Goal: Task Accomplishment & Management: Use online tool/utility

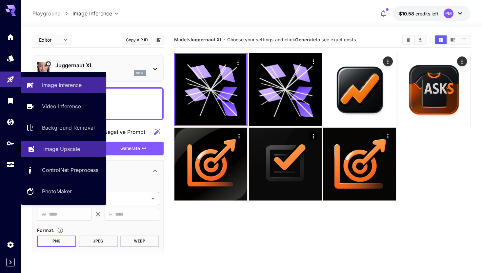
click at [68, 147] on p "Image Upscale" at bounding box center [61, 149] width 37 height 8
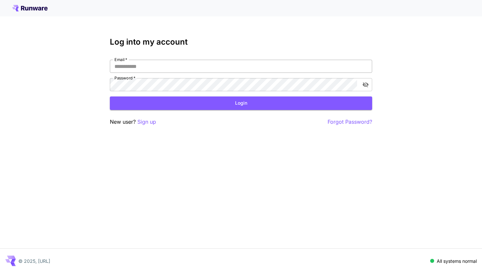
click at [144, 69] on input "Email   *" at bounding box center [241, 66] width 262 height 13
type input "**********"
click at [165, 100] on button "Login" at bounding box center [241, 102] width 262 height 13
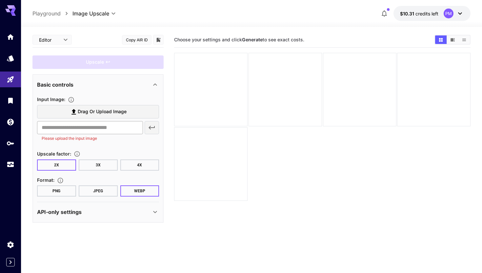
click at [82, 127] on input "text" at bounding box center [90, 127] width 106 height 13
paste input "**********"
type input "**********"
click at [151, 130] on icon "button" at bounding box center [152, 128] width 8 height 8
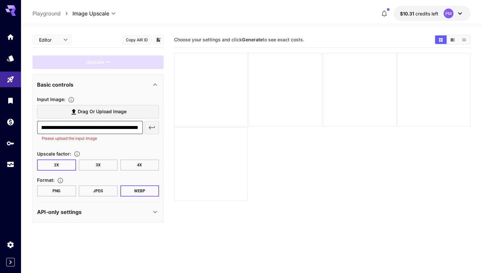
scroll to position [0, 0]
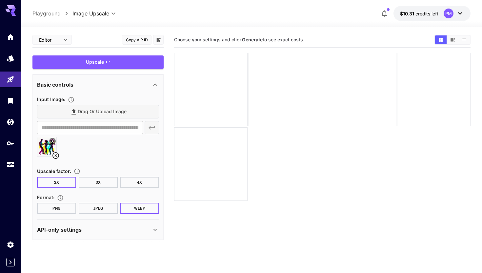
click at [154, 182] on button "4X" at bounding box center [139, 182] width 39 height 11
click at [132, 64] on div "Upscale" at bounding box center [97, 61] width 131 height 13
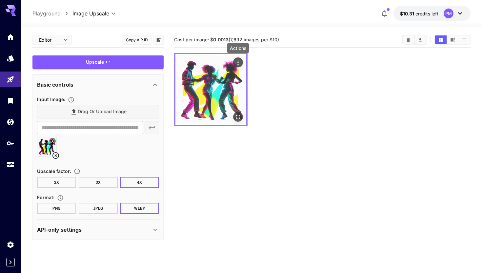
click at [237, 61] on icon "Actions" at bounding box center [238, 62] width 7 height 7
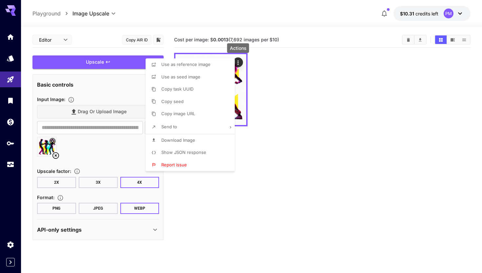
click at [283, 118] on div at bounding box center [241, 136] width 482 height 273
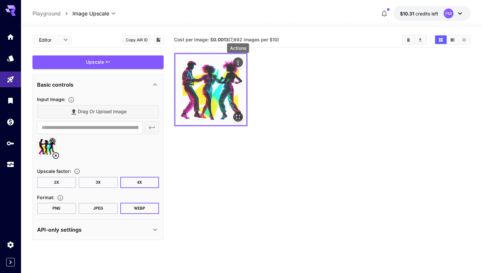
click at [239, 65] on icon "Actions" at bounding box center [238, 62] width 7 height 7
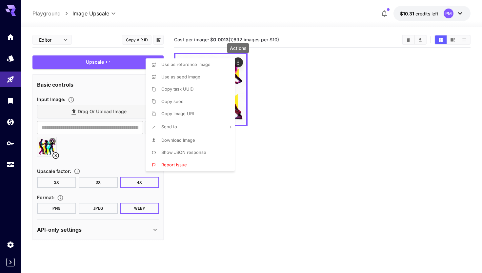
click at [202, 140] on li "Download Image" at bounding box center [192, 140] width 93 height 12
click at [13, 82] on div at bounding box center [241, 136] width 482 height 273
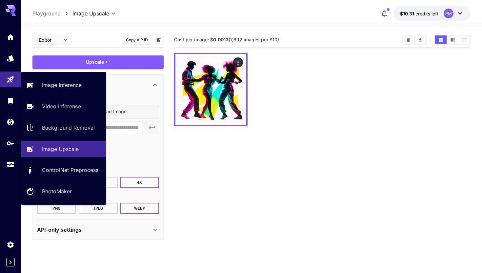
click at [13, 82] on link at bounding box center [10, 80] width 21 height 16
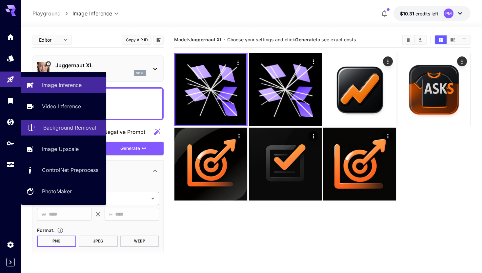
click at [64, 131] on p "Background Removal" at bounding box center [69, 128] width 53 height 8
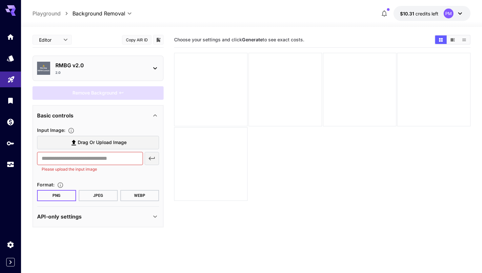
click at [15, 77] on link at bounding box center [10, 80] width 21 height 16
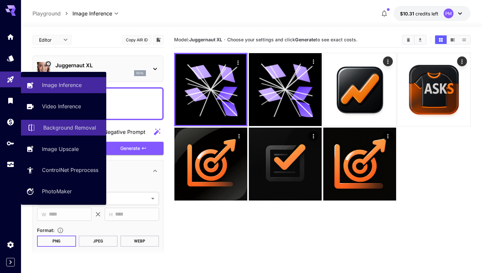
click at [68, 133] on link "Background Removal" at bounding box center [63, 128] width 85 height 16
type input "**********"
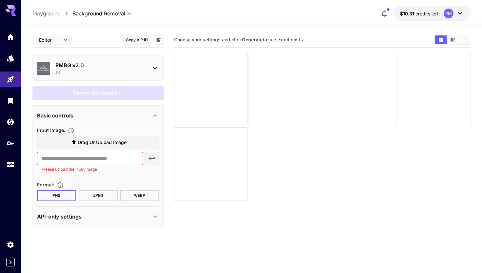
click at [87, 65] on p "RMBG v2.0" at bounding box center [100, 65] width 91 height 8
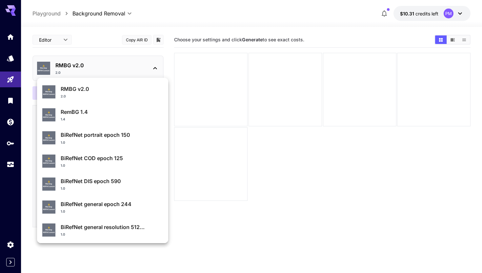
click at [98, 35] on div at bounding box center [241, 136] width 482 height 273
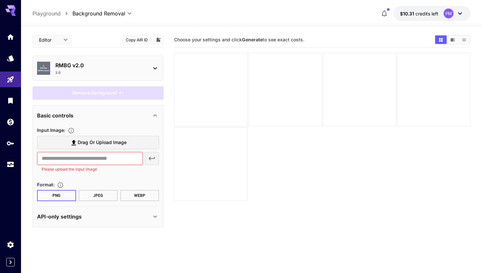
click at [79, 141] on span "Drag or upload image" at bounding box center [102, 142] width 49 height 8
click at [0, 0] on input "Drag or upload image" at bounding box center [0, 0] width 0 height 0
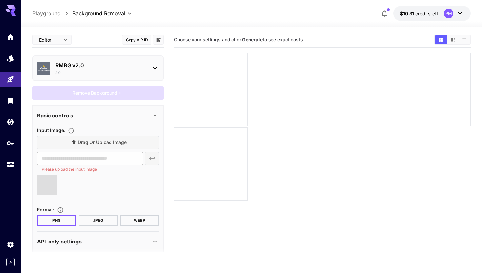
type input "**********"
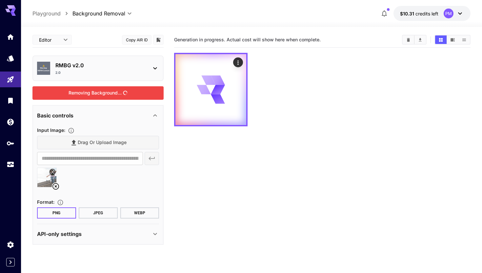
click at [114, 93] on div "Removing Background..." at bounding box center [97, 92] width 131 height 13
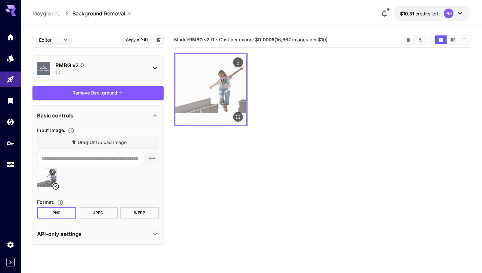
click at [230, 95] on img at bounding box center [211, 89] width 71 height 71
click at [217, 87] on img at bounding box center [211, 89] width 71 height 71
click at [241, 118] on button "Open in fullscreen" at bounding box center [238, 117] width 10 height 10
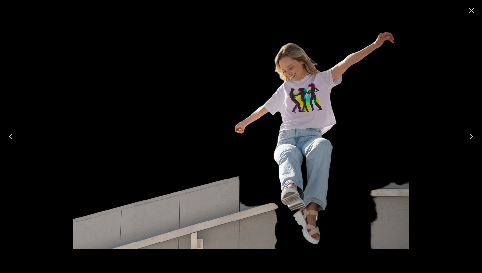
click at [472, 8] on icon "Close" at bounding box center [472, 10] width 10 height 10
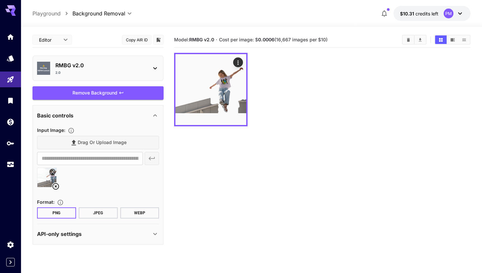
click at [115, 69] on div "RMBG v2.0 2.0" at bounding box center [100, 68] width 91 height 14
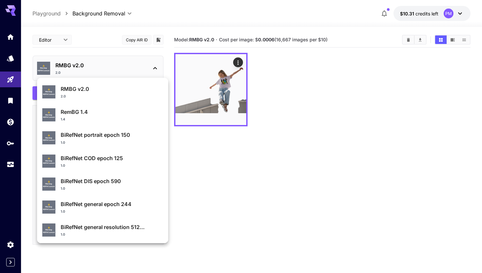
click at [94, 109] on p "RemBG 1.4" at bounding box center [112, 112] width 102 height 8
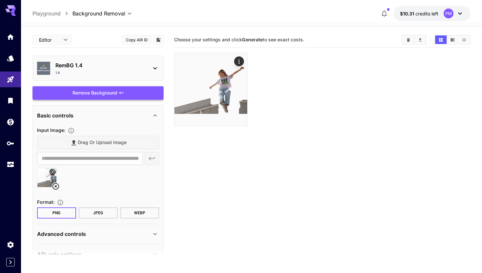
click at [94, 95] on div "Remove Background" at bounding box center [97, 92] width 131 height 13
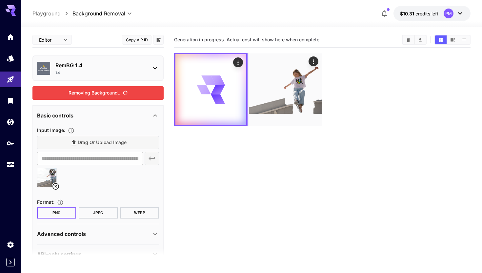
scroll to position [17, 0]
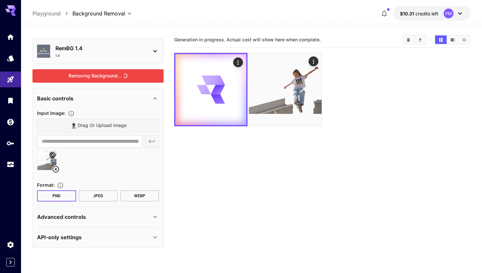
click at [114, 215] on div "Advanced controls" at bounding box center [94, 217] width 114 height 8
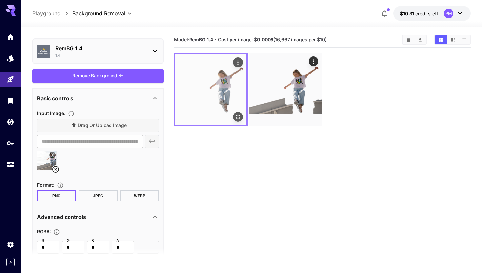
click at [230, 85] on img at bounding box center [211, 89] width 71 height 71
click at [233, 115] on div "Open in fullscreen" at bounding box center [238, 117] width 10 height 10
click at [237, 120] on button "Open in fullscreen" at bounding box center [238, 117] width 10 height 10
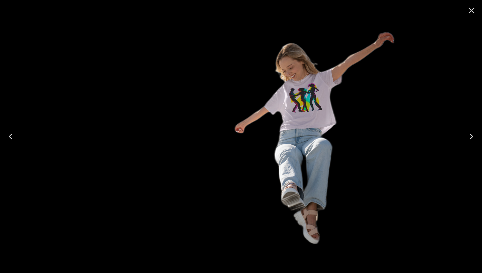
click at [473, 10] on icon "Close" at bounding box center [472, 10] width 10 height 10
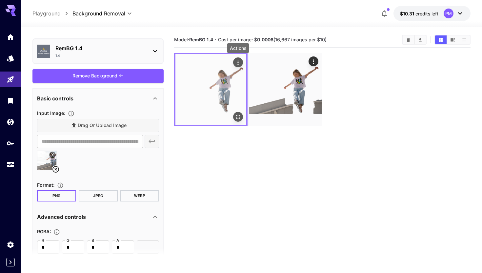
click at [237, 61] on icon "Actions" at bounding box center [238, 62] width 7 height 7
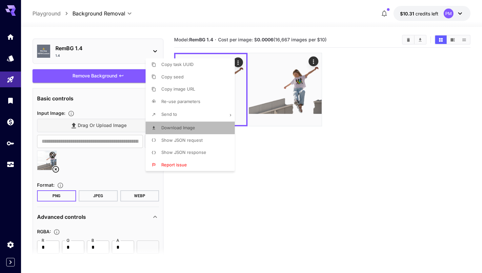
click at [201, 129] on li "Download Image" at bounding box center [192, 128] width 93 height 12
click at [7, 83] on div at bounding box center [241, 136] width 482 height 273
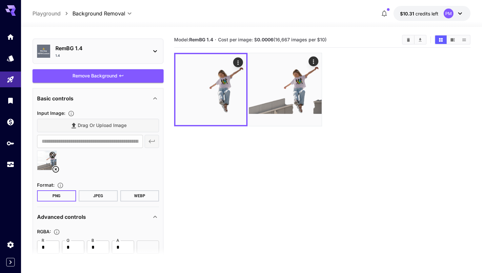
click at [108, 55] on div "1.4" at bounding box center [100, 55] width 91 height 5
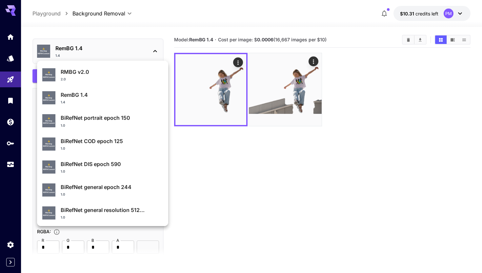
click at [5, 82] on div at bounding box center [241, 136] width 482 height 273
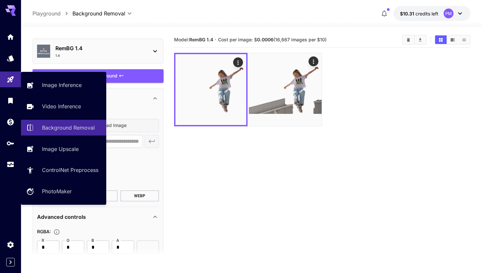
click at [5, 82] on link at bounding box center [10, 80] width 21 height 16
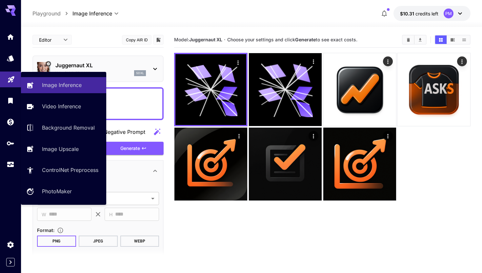
click at [11, 79] on icon "Playground" at bounding box center [11, 77] width 8 height 8
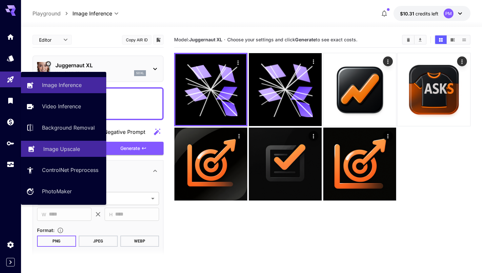
click at [59, 150] on p "Image Upscale" at bounding box center [61, 149] width 37 height 8
type input "**********"
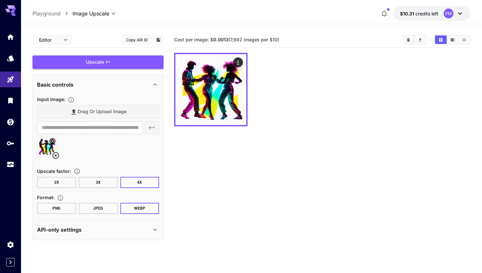
click at [55, 154] on icon at bounding box center [56, 156] width 8 height 8
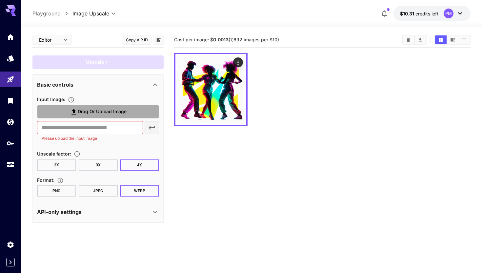
click at [63, 110] on label "Drag or upload image" at bounding box center [98, 111] width 122 height 13
click at [0, 0] on input "Drag or upload image" at bounding box center [0, 0] width 0 height 0
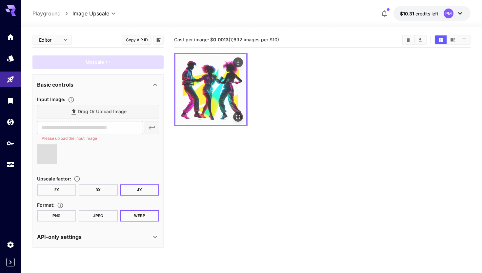
type input "**********"
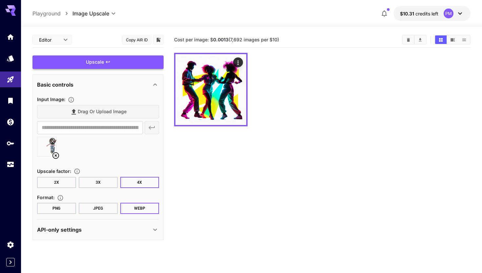
click at [120, 63] on div "Upscale" at bounding box center [97, 61] width 131 height 13
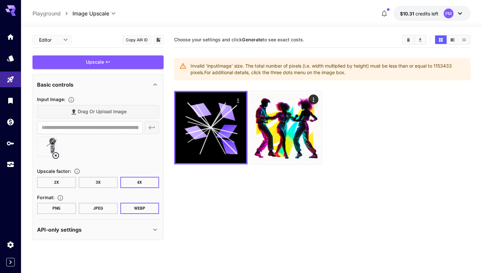
click at [104, 179] on button "3X" at bounding box center [98, 182] width 39 height 11
click at [73, 180] on button "2X" at bounding box center [56, 182] width 39 height 11
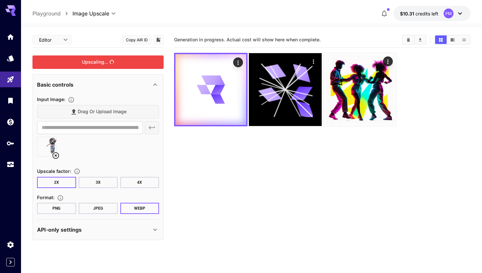
click at [134, 63] on div "Upscaling..." at bounding box center [97, 61] width 131 height 13
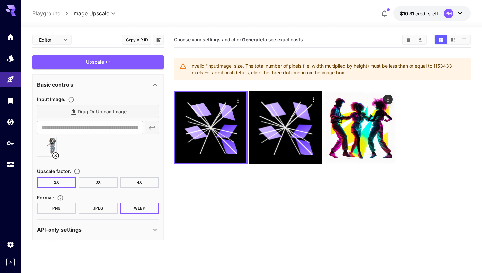
click at [48, 209] on button "PNG" at bounding box center [56, 208] width 39 height 11
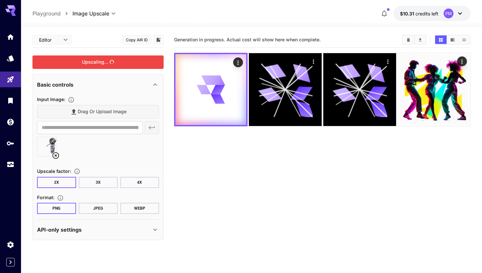
click at [124, 57] on div "Upscaling..." at bounding box center [97, 61] width 131 height 13
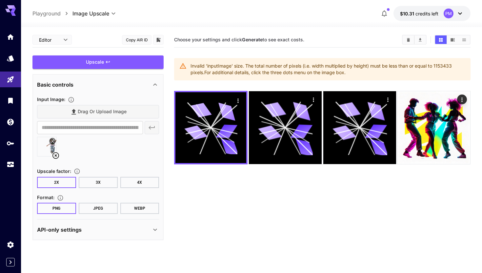
click at [100, 211] on button "JPEG" at bounding box center [98, 208] width 39 height 11
click at [123, 62] on div "Upscale" at bounding box center [97, 61] width 131 height 13
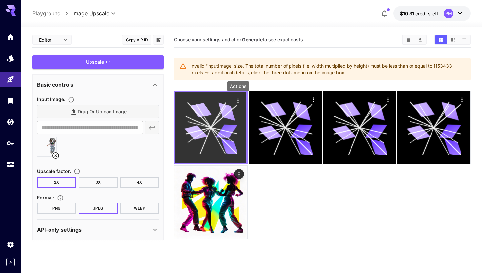
click at [239, 98] on icon "Actions" at bounding box center [238, 100] width 7 height 7
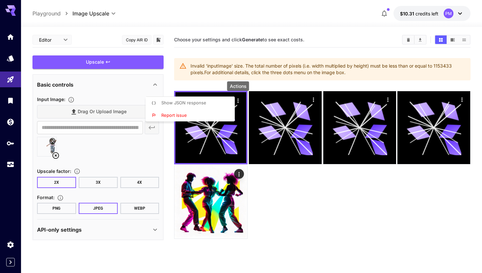
click at [356, 243] on div at bounding box center [241, 136] width 482 height 273
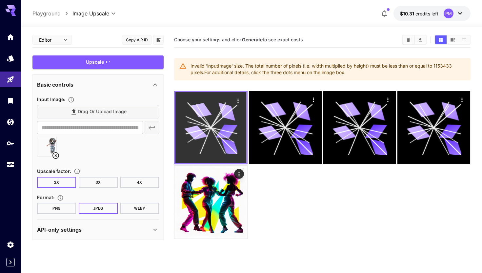
drag, startPoint x: 455, startPoint y: 193, endPoint x: 210, endPoint y: 120, distance: 255.2
click at [210, 121] on div at bounding box center [322, 165] width 297 height 148
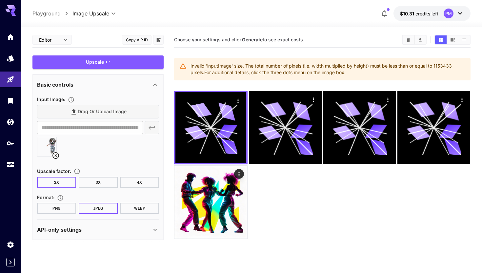
click at [57, 153] on icon at bounding box center [55, 155] width 7 height 7
